Goal: Find specific page/section: Find specific page/section

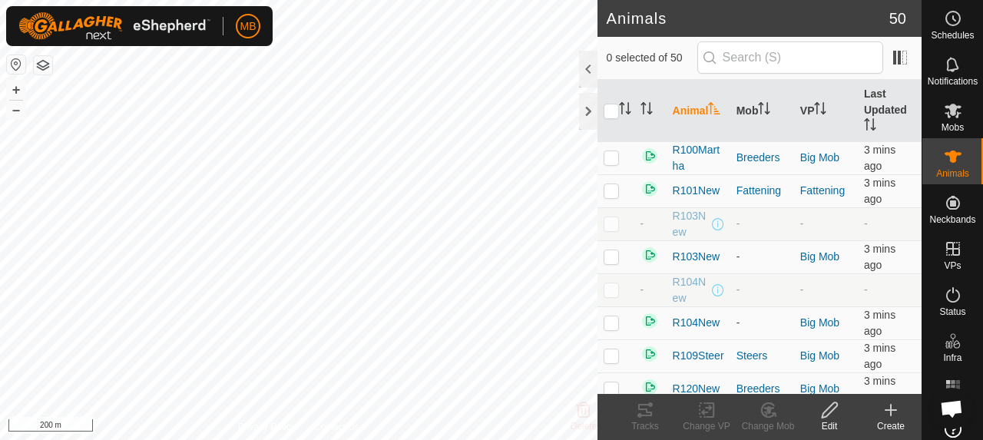
click at [270, 439] on html "MB Schedules Notifications Mobs Animals Neckbands VPs Status Infra Heatmap Help…" at bounding box center [491, 220] width 983 height 440
click at [651, 415] on icon at bounding box center [645, 410] width 14 height 12
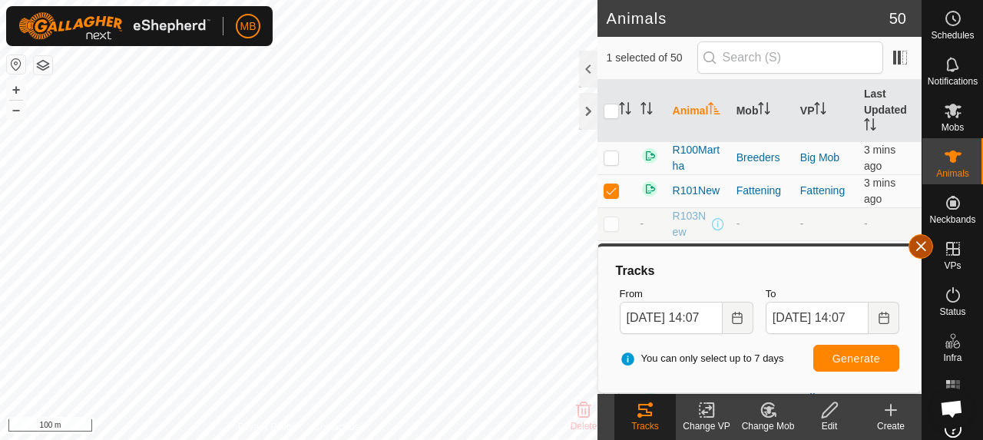
click at [922, 249] on button "button" at bounding box center [920, 246] width 25 height 25
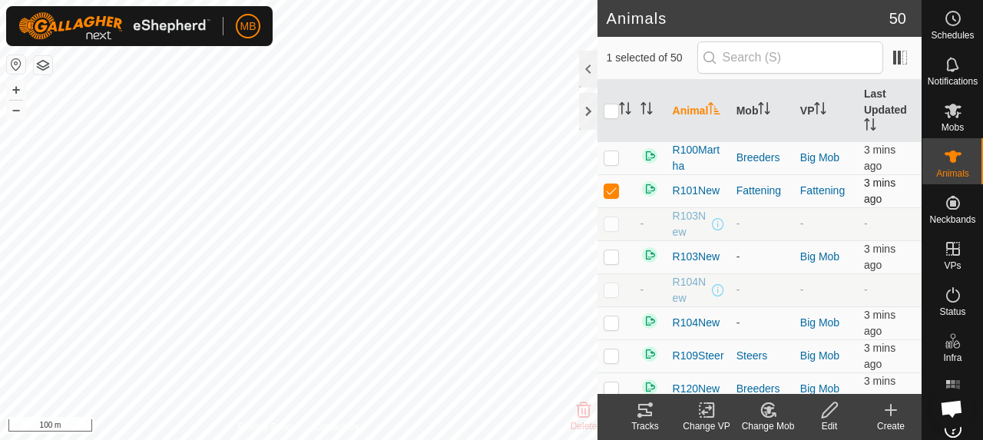
click at [603, 193] on p-checkbox at bounding box center [610, 190] width 15 height 12
checkbox input "false"
click at [195, 33] on div "MB Schedules Notifications Mobs Animals Neckbands VPs Status Infra Heatmap Help…" at bounding box center [491, 220] width 983 height 440
click at [641, 405] on icon at bounding box center [645, 410] width 14 height 12
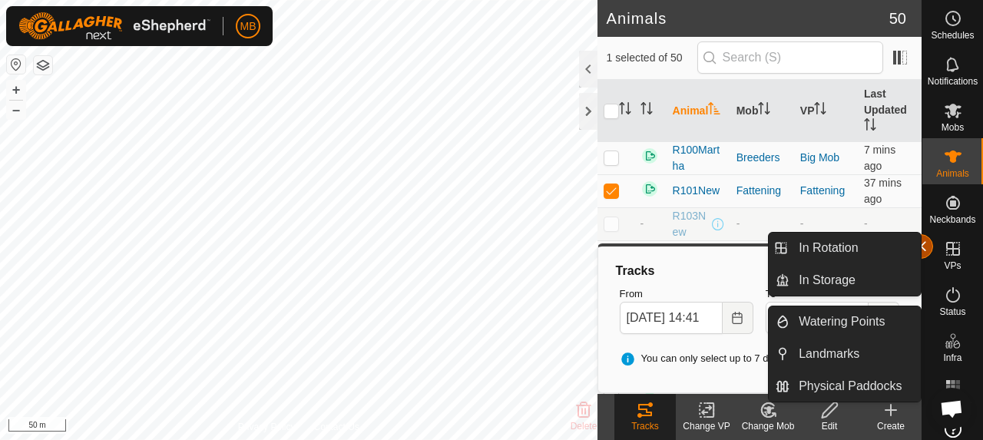
click at [923, 248] on button "button" at bounding box center [920, 246] width 25 height 25
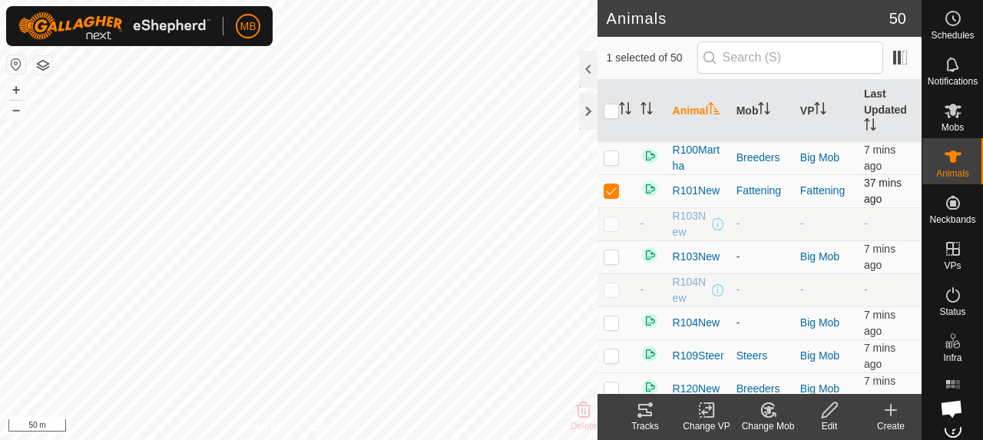
click at [611, 189] on p-checkbox at bounding box center [610, 190] width 15 height 12
checkbox input "false"
click at [795, 107] on th "VP" at bounding box center [826, 111] width 64 height 62
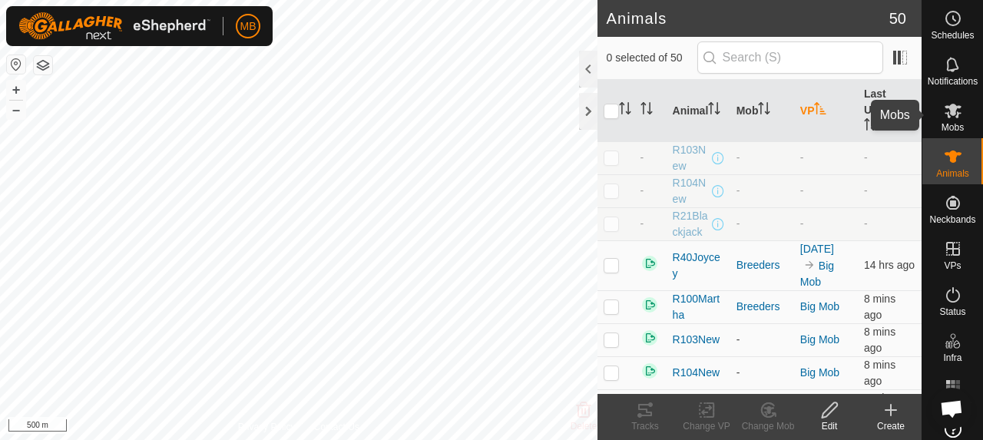
click at [941, 124] on span "Mobs" at bounding box center [952, 127] width 22 height 9
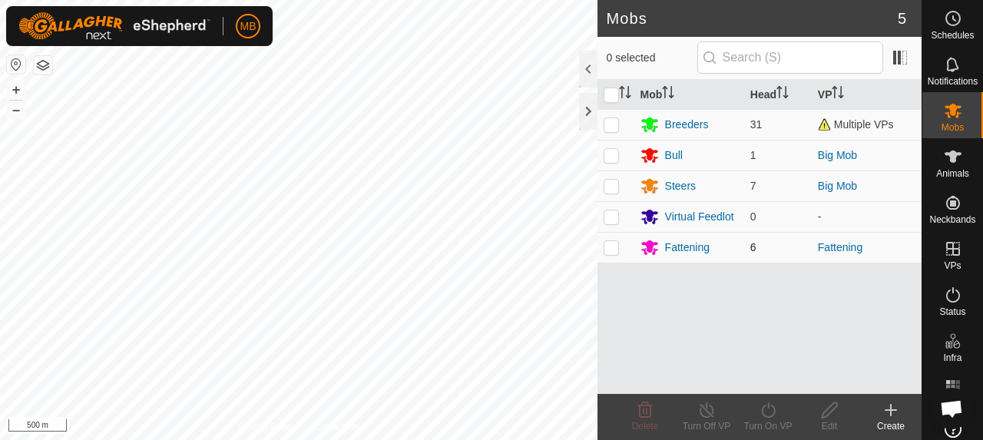
click at [615, 246] on p-checkbox at bounding box center [610, 247] width 15 height 12
checkbox input "true"
click at [685, 252] on div "Fattening" at bounding box center [687, 248] width 45 height 16
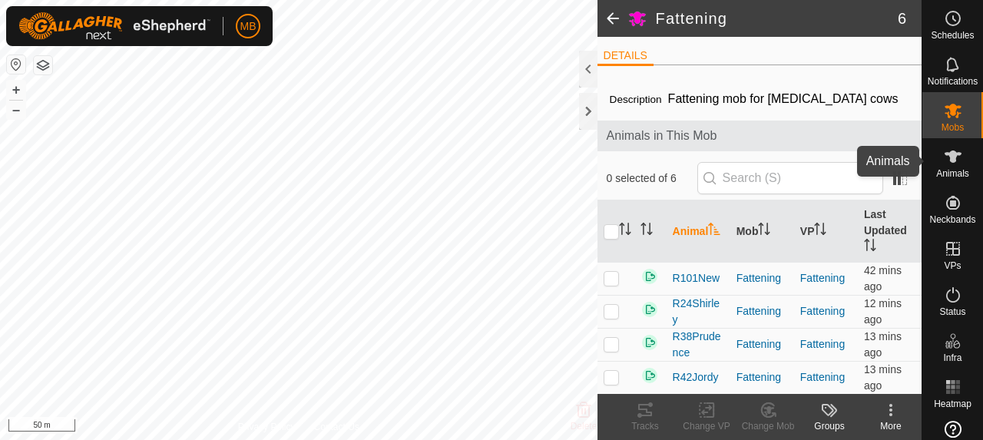
click at [958, 159] on es-animals-svg-icon at bounding box center [953, 156] width 28 height 25
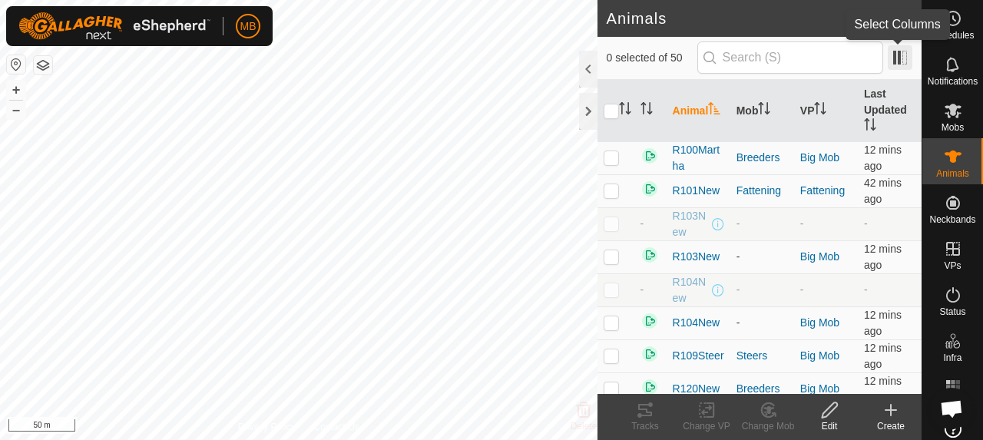
click at [902, 45] on span at bounding box center [899, 57] width 25 height 25
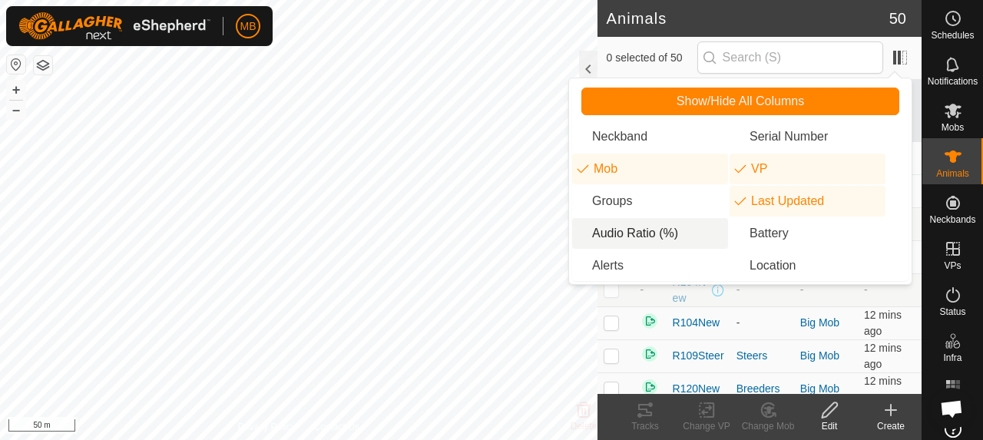
click at [636, 234] on li "Audio Ratio (%)" at bounding box center [650, 233] width 156 height 31
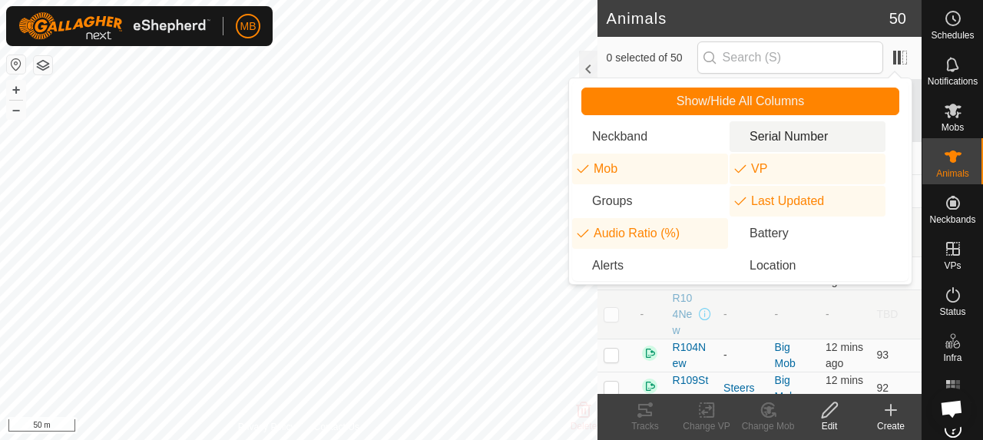
click at [805, 11] on h2 "Animals" at bounding box center [747, 18] width 283 height 18
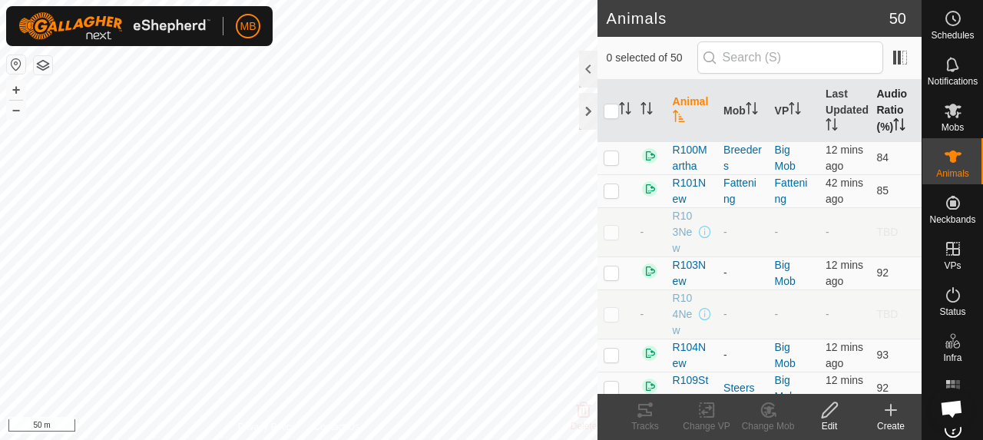
click at [873, 113] on th "Audio Ratio (%)" at bounding box center [895, 111] width 51 height 62
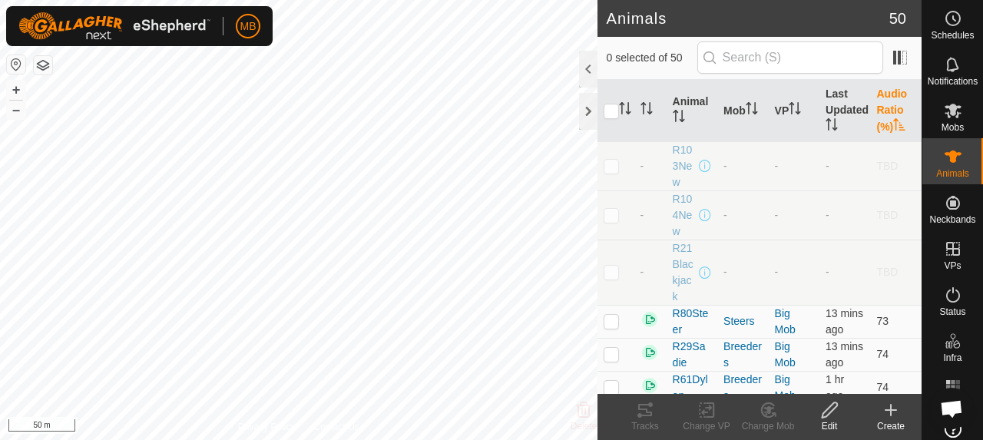
click at [873, 113] on th "Audio Ratio (%)" at bounding box center [895, 111] width 51 height 62
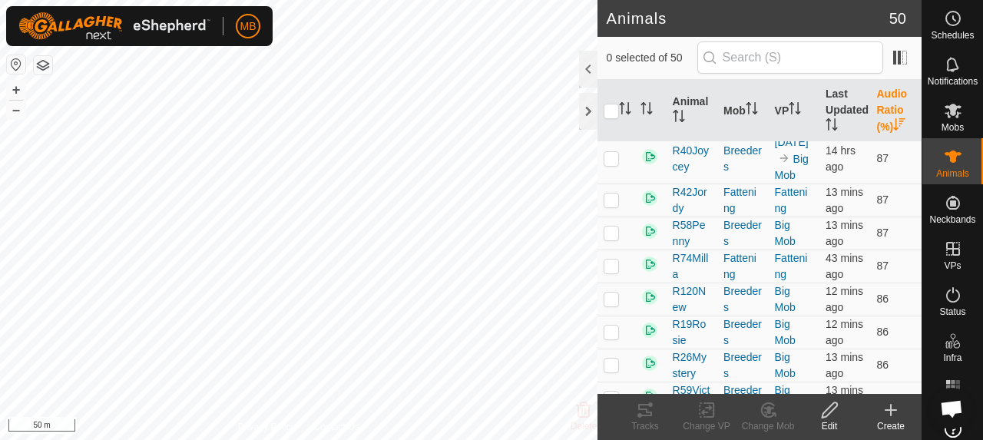
scroll to position [715, 0]
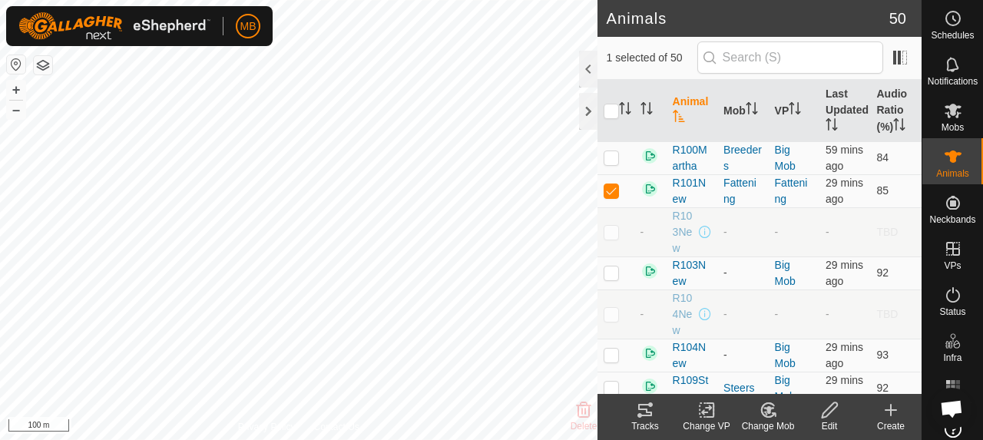
click at [649, 415] on icon at bounding box center [645, 410] width 14 height 12
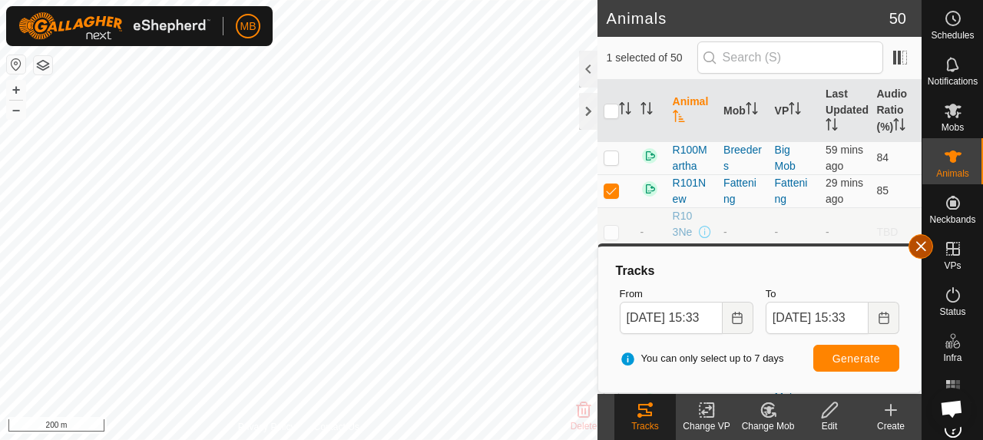
click at [925, 253] on button "button" at bounding box center [920, 246] width 25 height 25
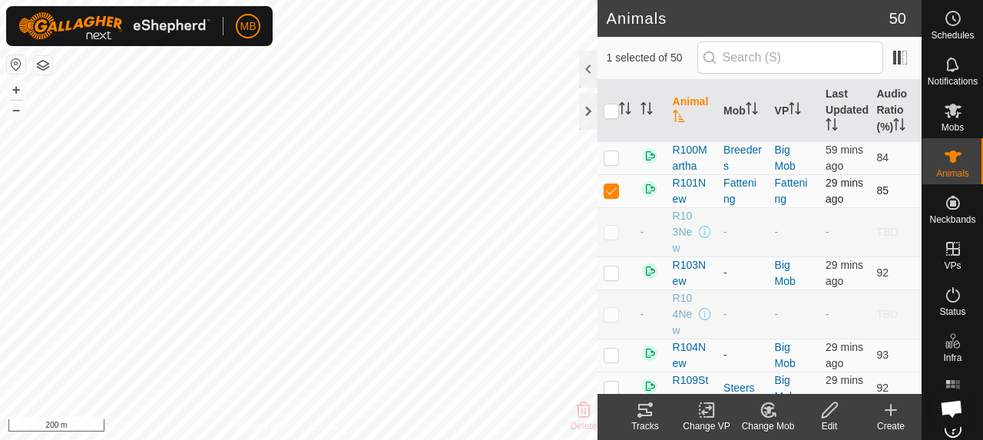
click at [617, 197] on p-checkbox at bounding box center [610, 190] width 15 height 12
checkbox input "false"
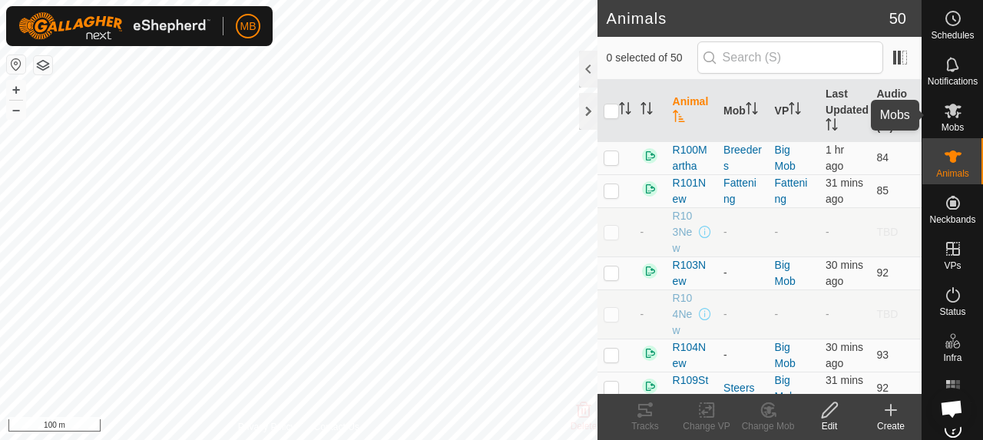
click at [947, 127] on span "Mobs" at bounding box center [952, 127] width 22 height 9
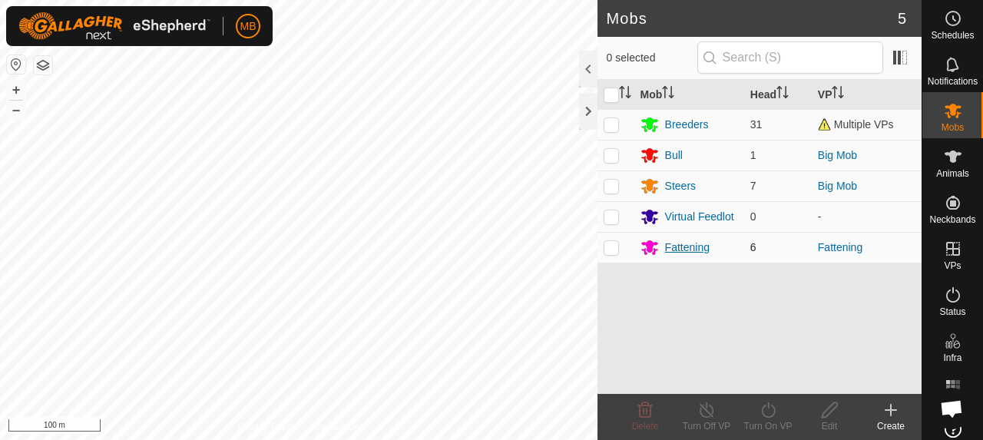
click at [679, 248] on div "Fattening" at bounding box center [687, 248] width 45 height 16
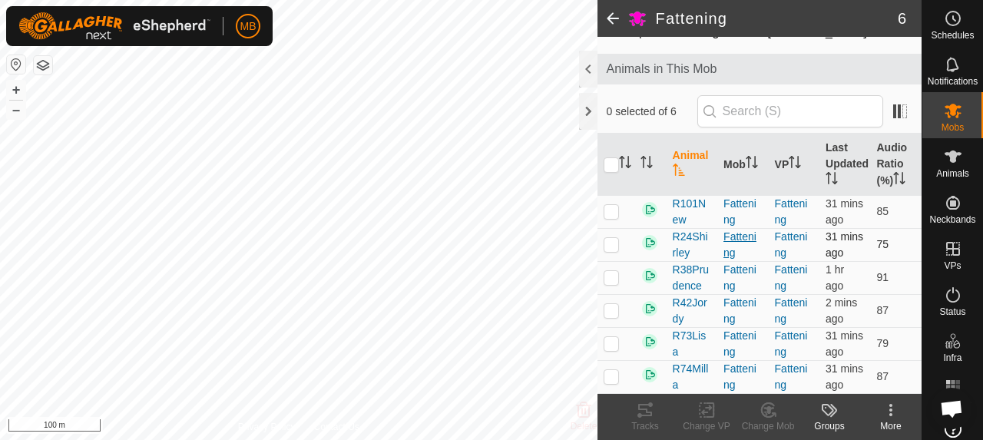
scroll to position [51, 0]
